Goal: Find specific page/section: Find specific page/section

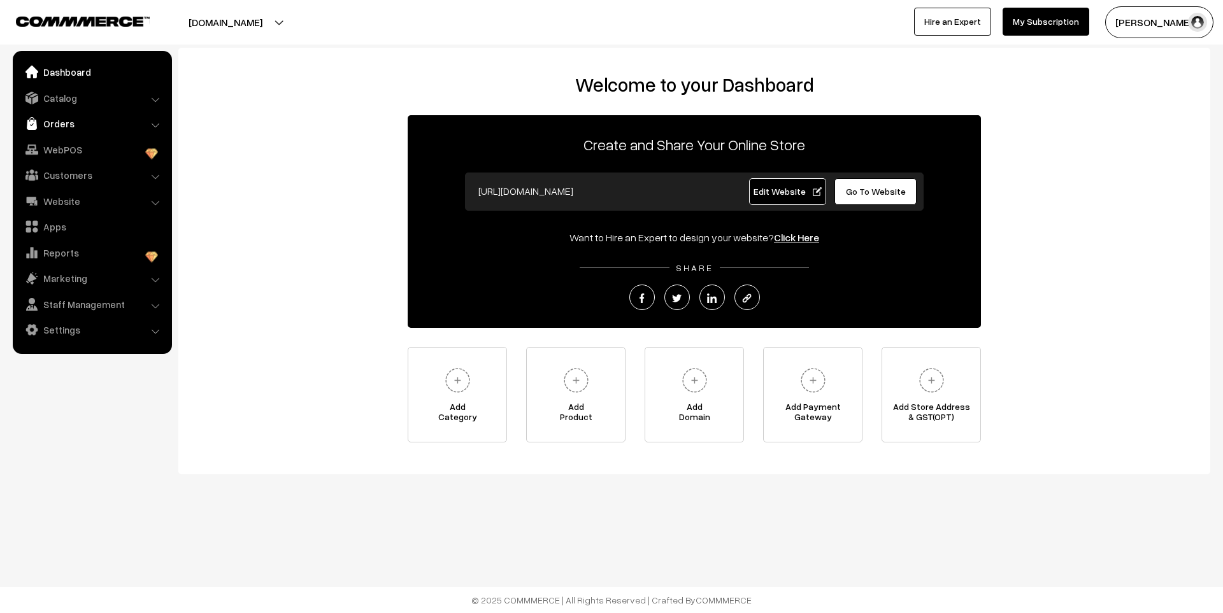
click at [85, 125] on link "Orders" at bounding box center [92, 123] width 152 height 23
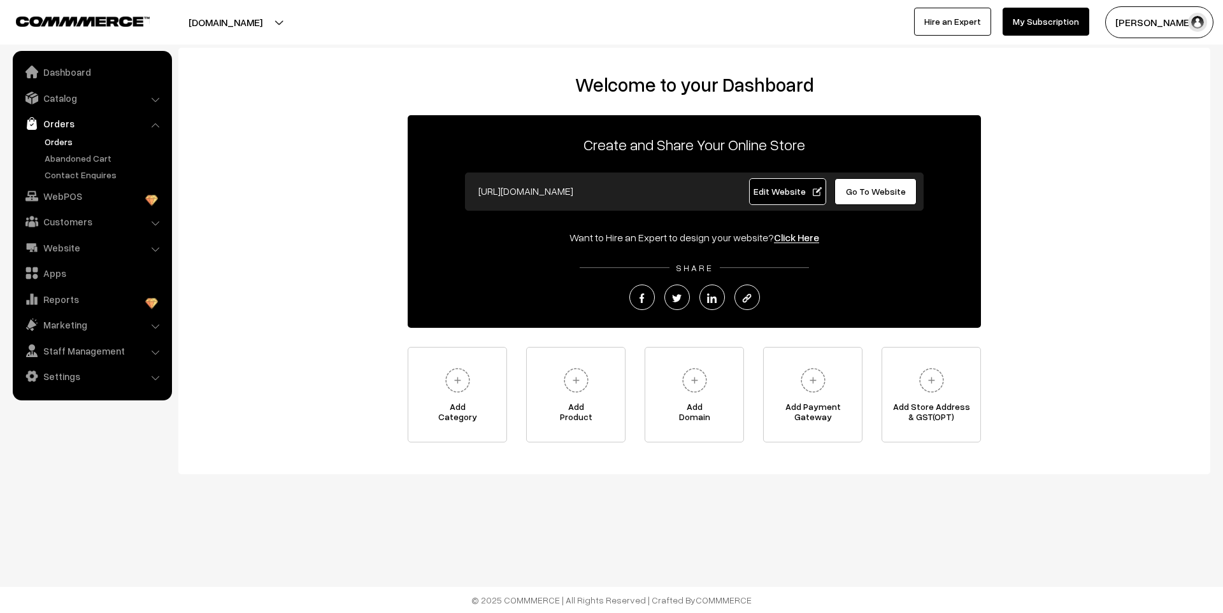
click at [66, 143] on link "Orders" at bounding box center [104, 141] width 126 height 13
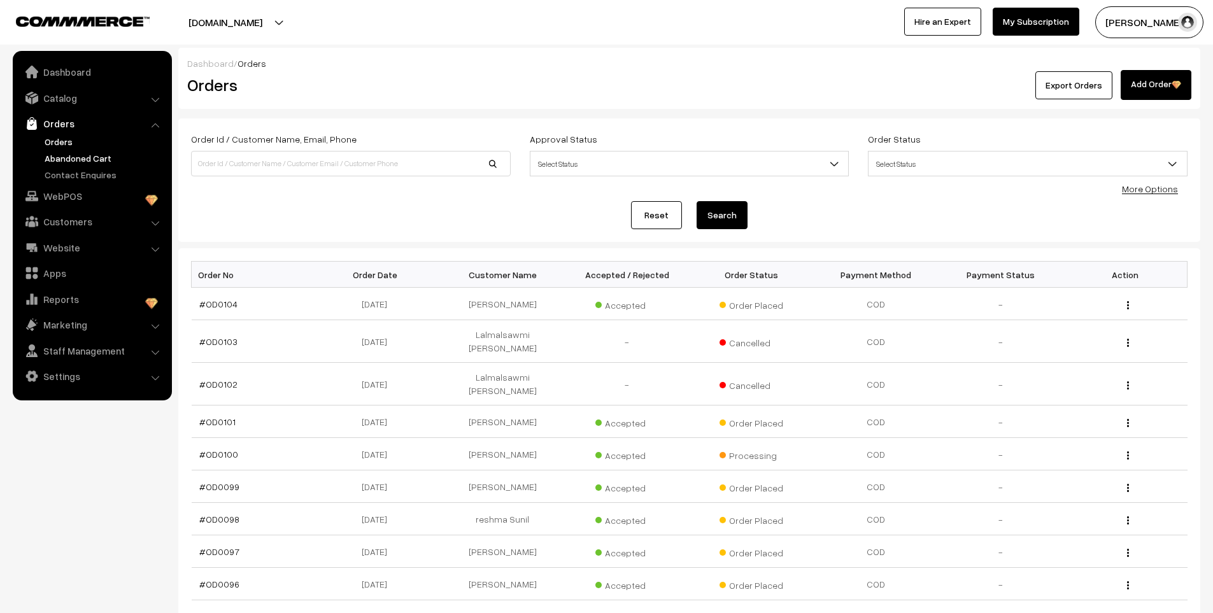
click at [61, 162] on link "Abandoned Cart" at bounding box center [104, 158] width 126 height 13
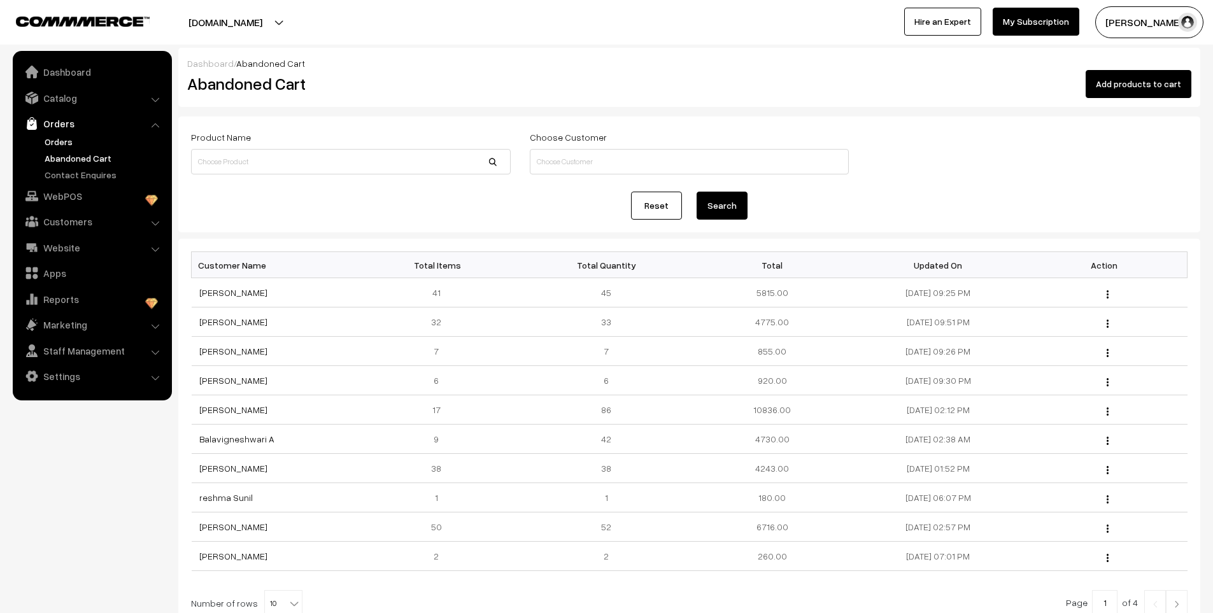
click at [53, 143] on link "Orders" at bounding box center [104, 141] width 126 height 13
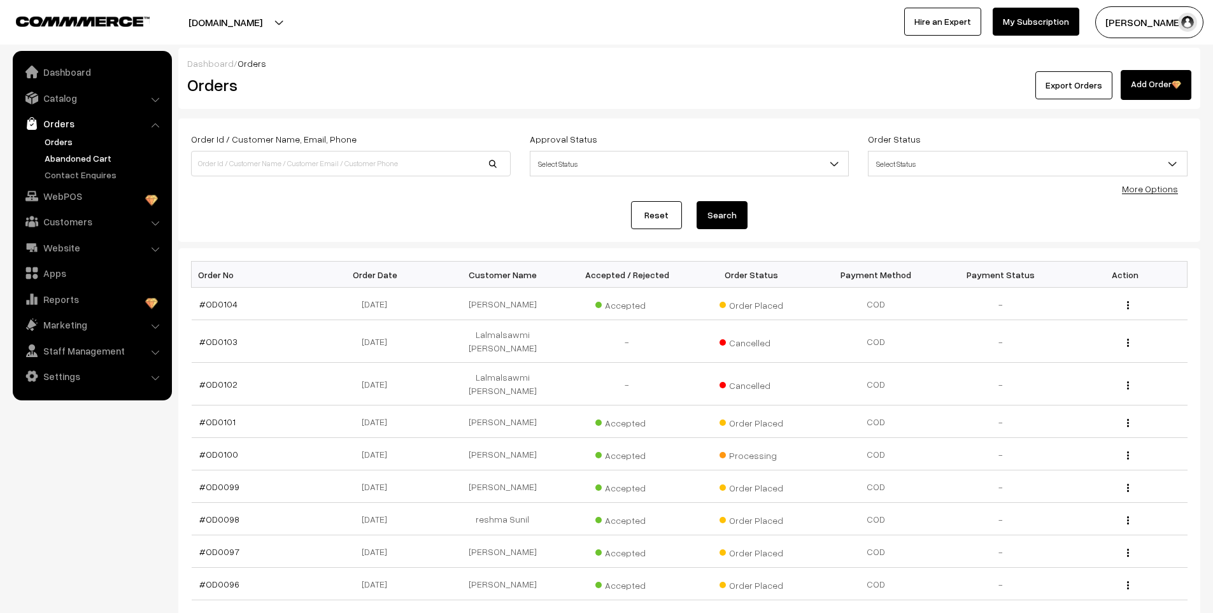
click at [66, 163] on link "Abandoned Cart" at bounding box center [104, 158] width 126 height 13
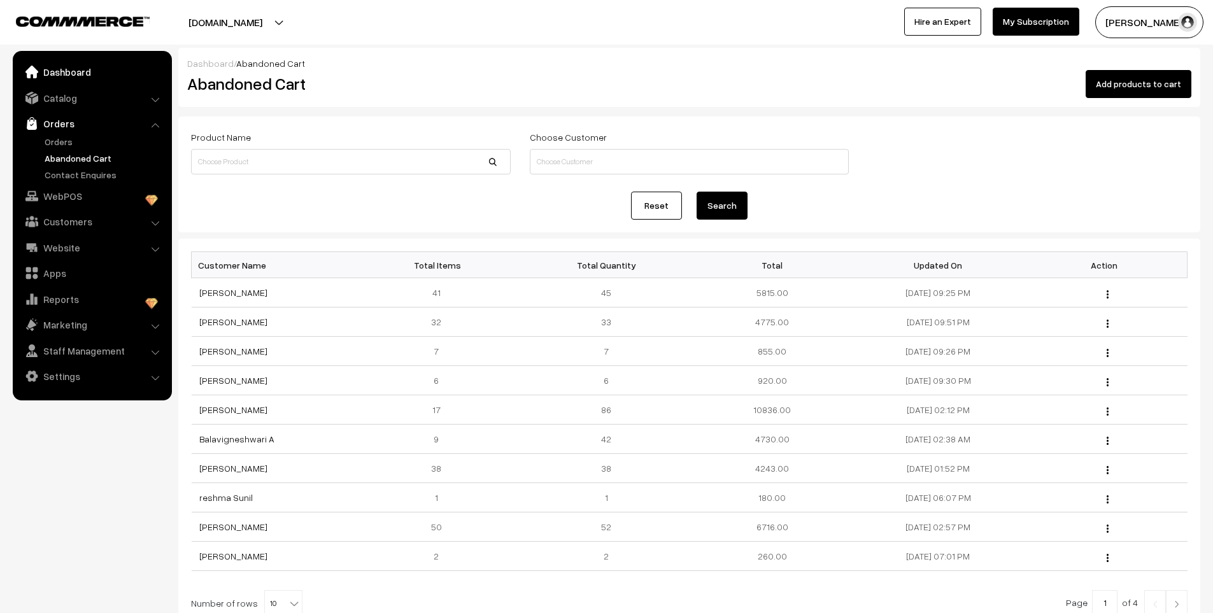
click at [63, 80] on link "Dashboard" at bounding box center [92, 72] width 152 height 23
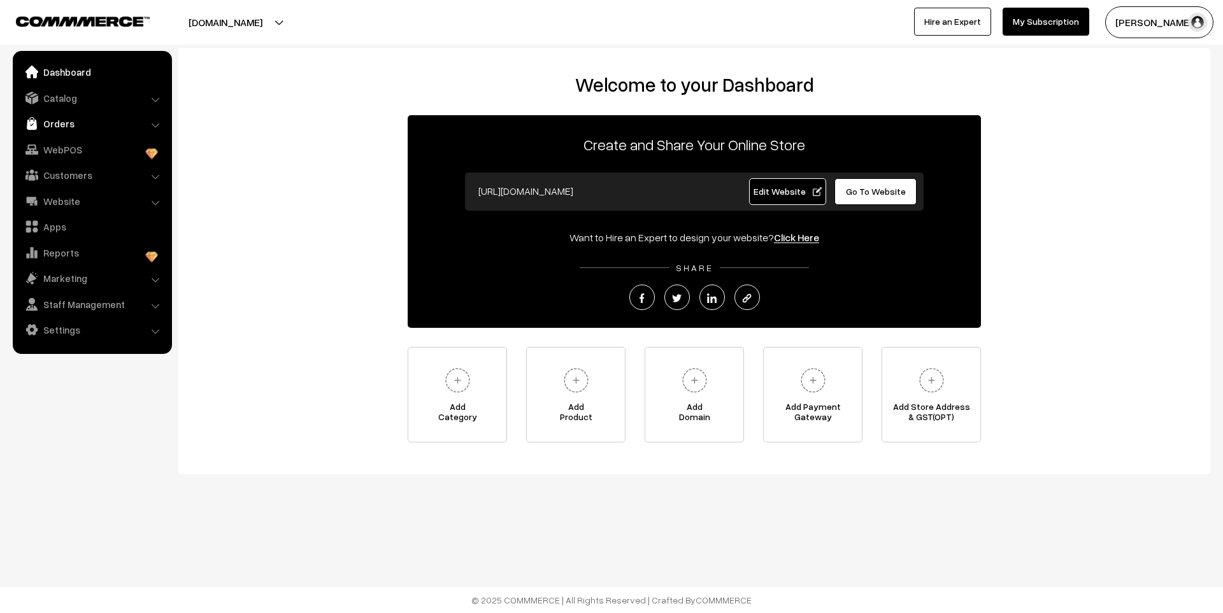
click at [59, 117] on link "Orders" at bounding box center [92, 123] width 152 height 23
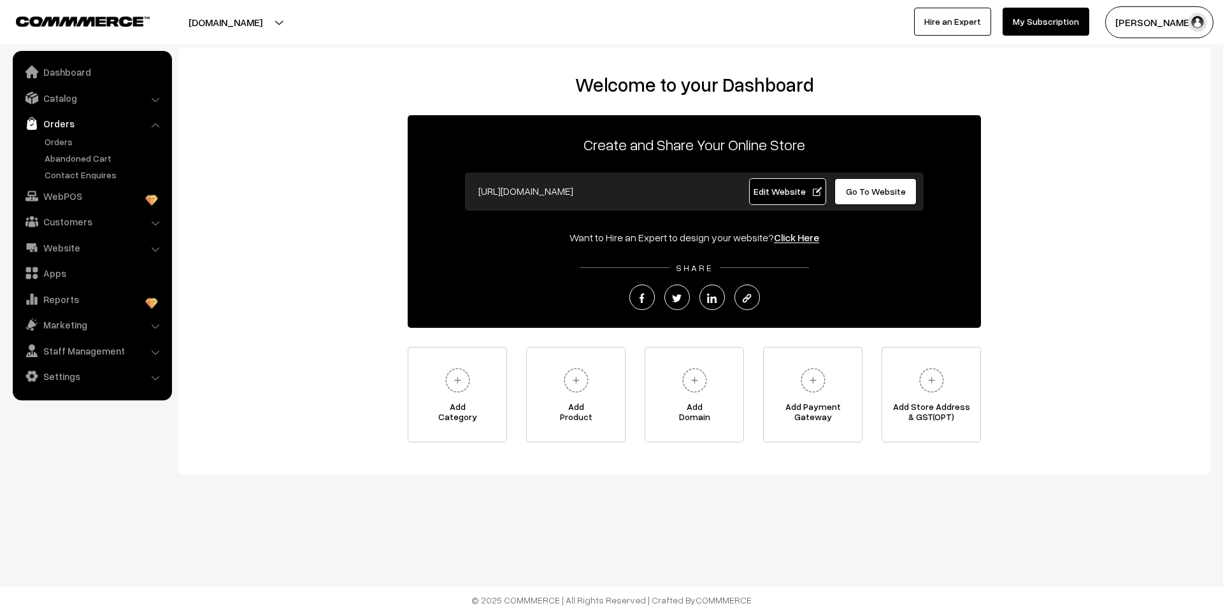
click at [59, 148] on ul "Orders" at bounding box center [92, 158] width 153 height 46
click at [62, 144] on link "Orders" at bounding box center [104, 141] width 126 height 13
